Goal: Task Accomplishment & Management: Complete application form

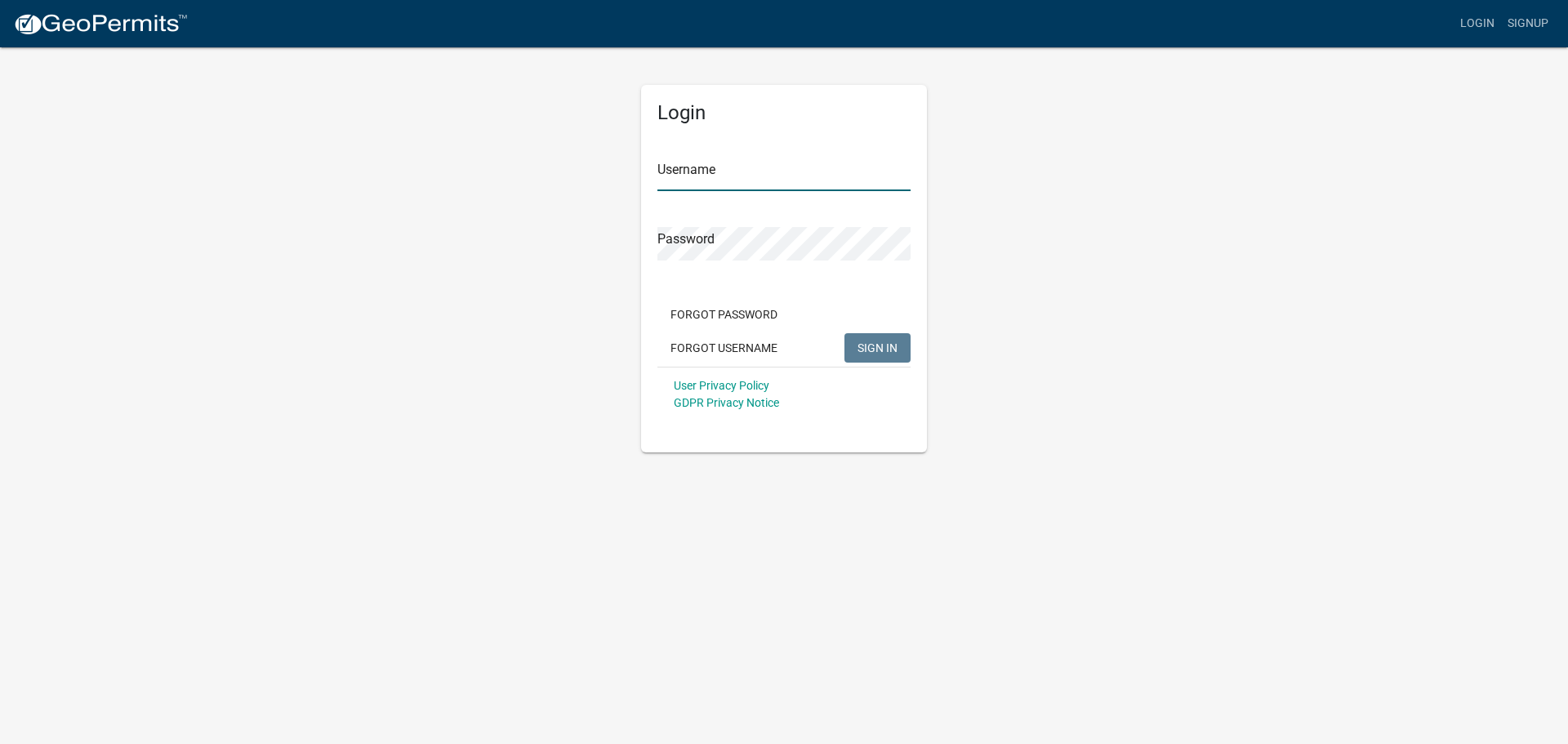
type input "michaelha"
click at [865, 340] on span "SIGN IN" at bounding box center [878, 346] width 40 height 13
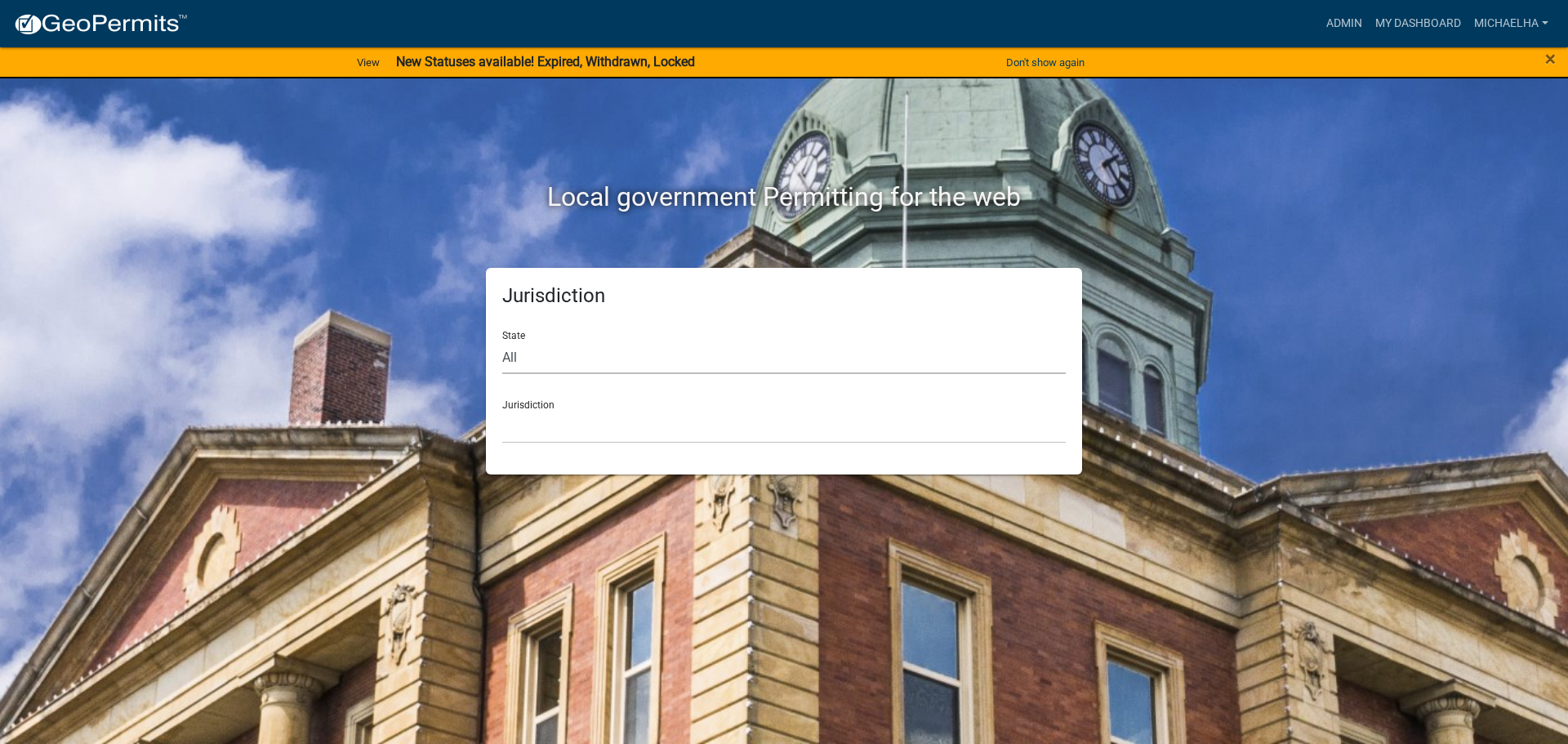
click at [555, 356] on select "All [US_STATE] [US_STATE] [US_STATE] [US_STATE] [US_STATE] [US_STATE] [US_STATE…" at bounding box center [784, 356] width 563 height 33
select select "[US_STATE]"
click at [502, 340] on select "All [US_STATE] [US_STATE] [US_STATE] [US_STATE] [US_STATE] [US_STATE] [US_STATE…" at bounding box center [784, 356] width 563 height 33
click at [583, 415] on select "[GEOGRAPHIC_DATA], [US_STATE] [GEOGRAPHIC_DATA], [US_STATE] [GEOGRAPHIC_DATA], …" at bounding box center [784, 426] width 563 height 33
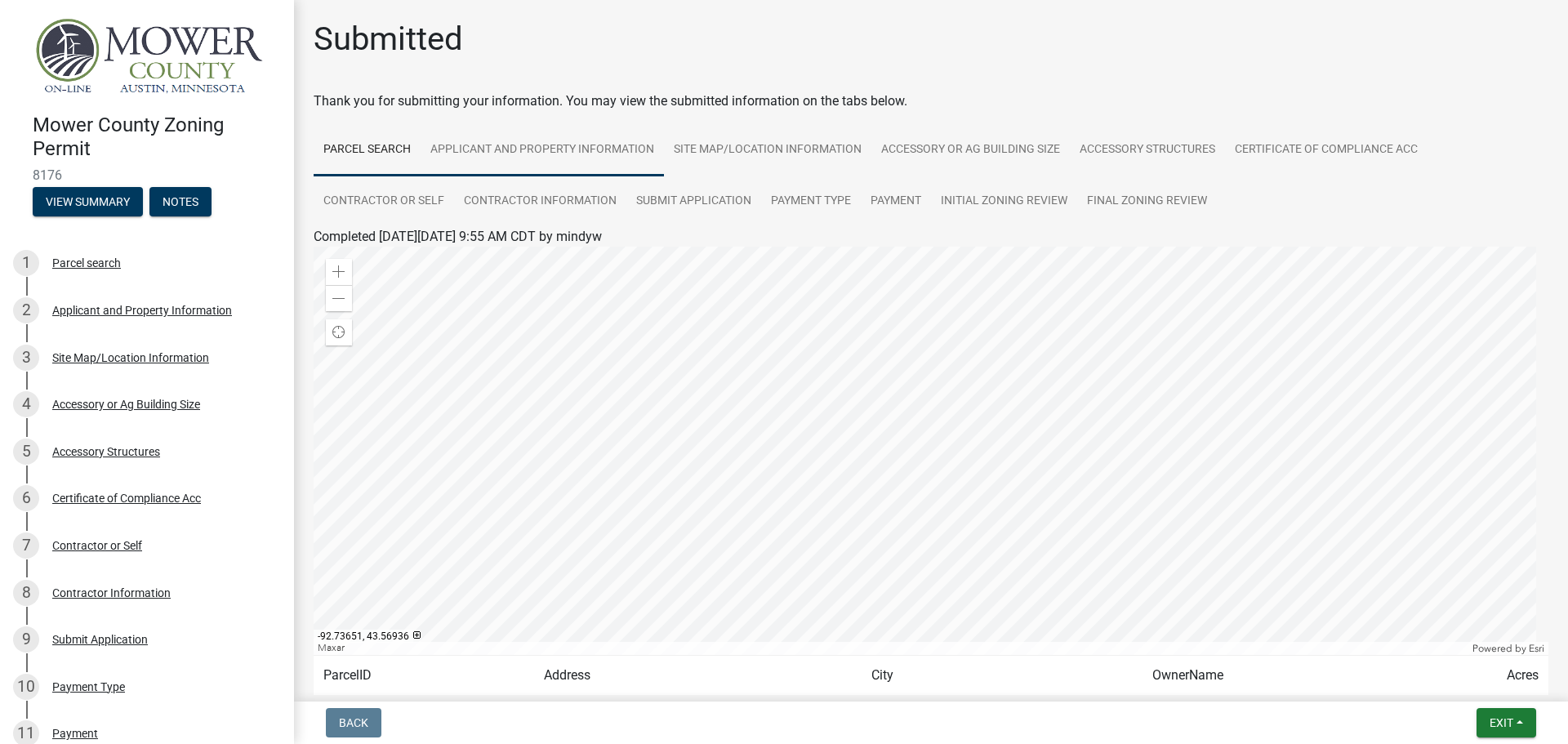
click at [469, 154] on link "Applicant and Property Information" at bounding box center [543, 150] width 244 height 52
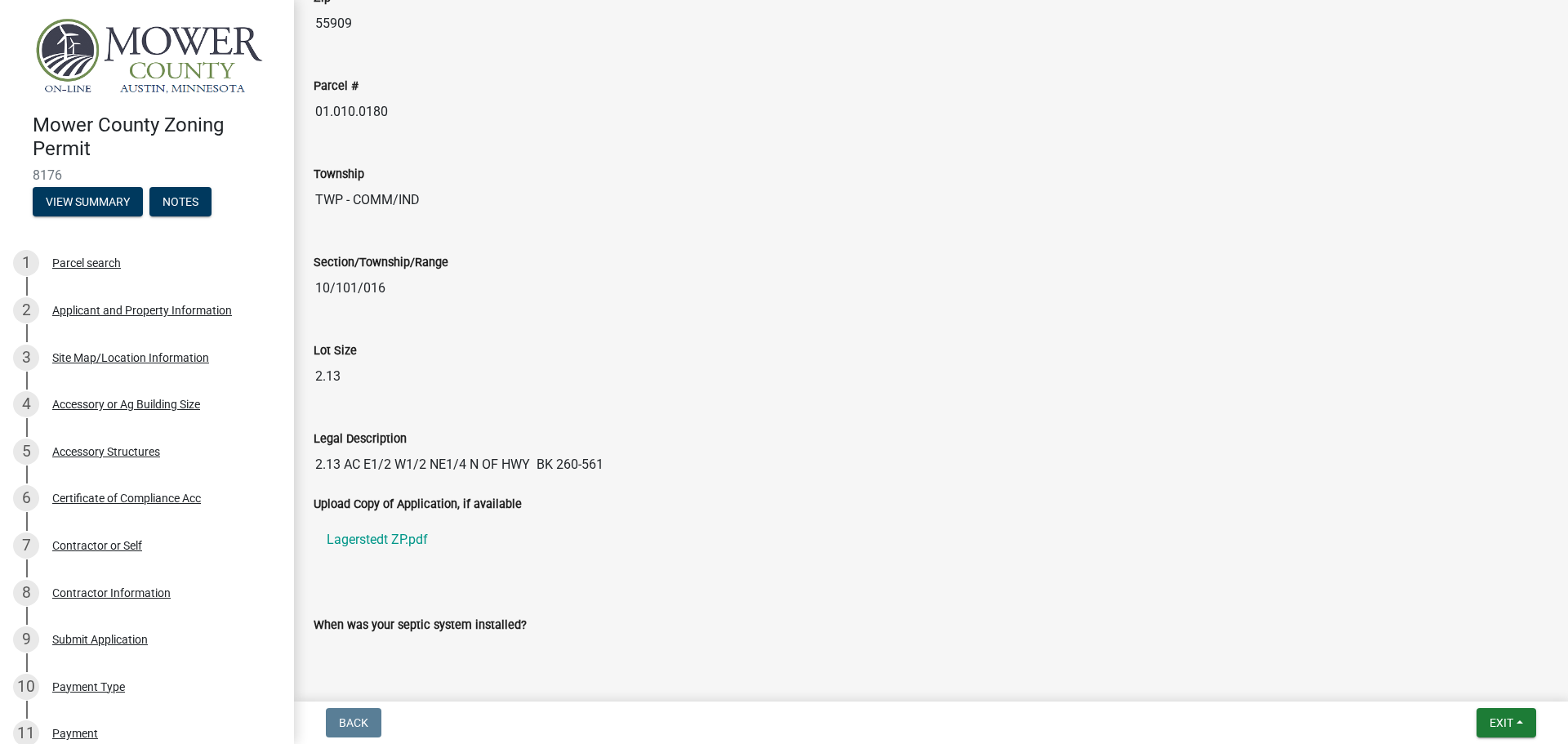
scroll to position [1369, 0]
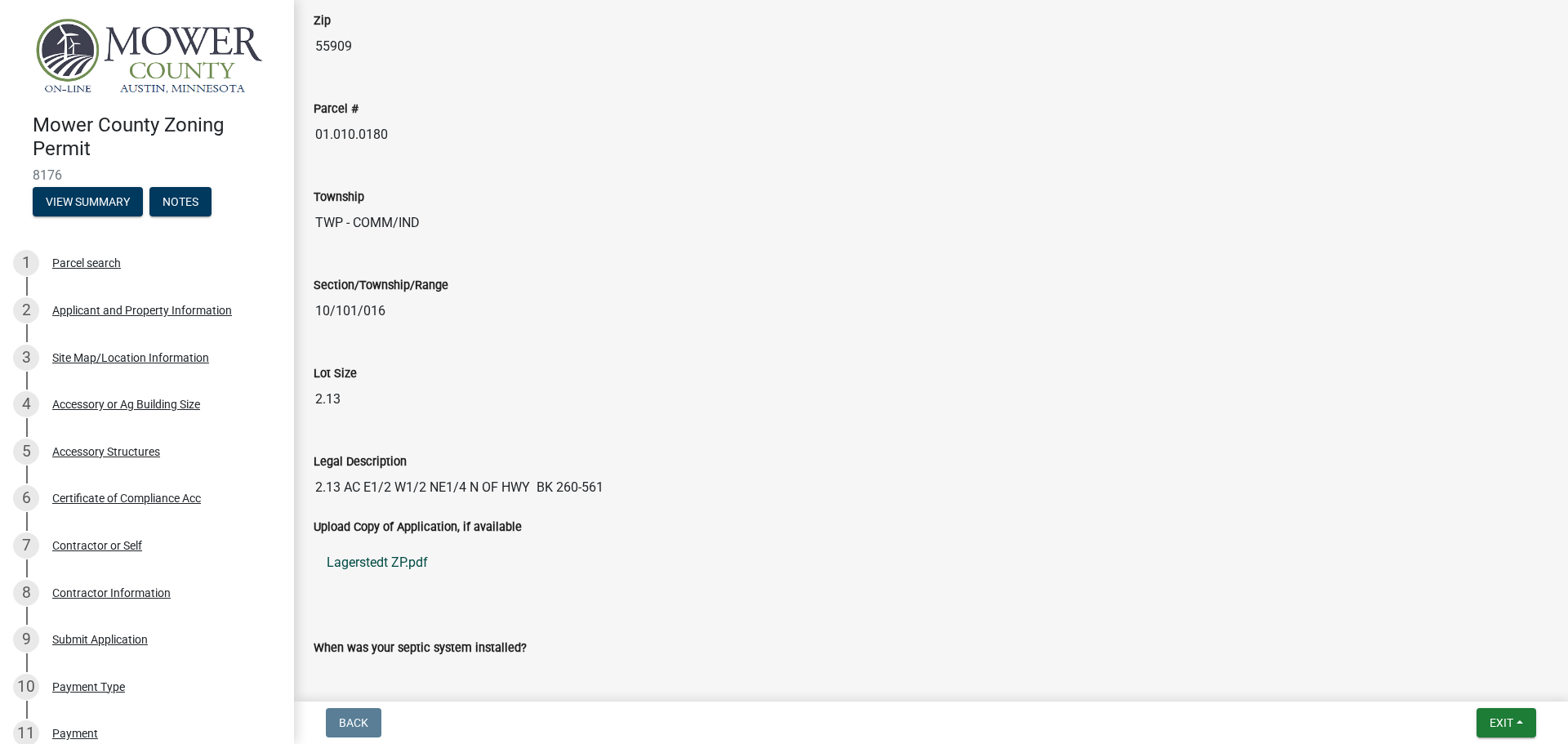
click at [407, 557] on link "Lagerstedt ZP.pdf" at bounding box center [930, 562] width 1235 height 39
